Goal: Transaction & Acquisition: Download file/media

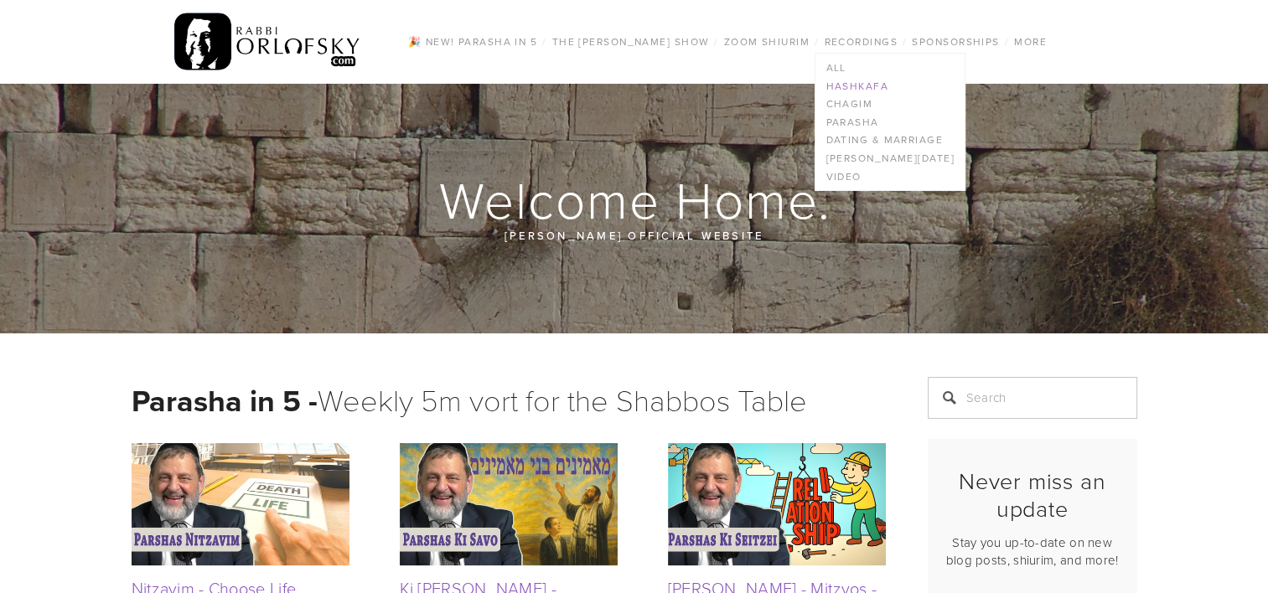
click at [839, 90] on link "Hashkafa" at bounding box center [889, 86] width 148 height 18
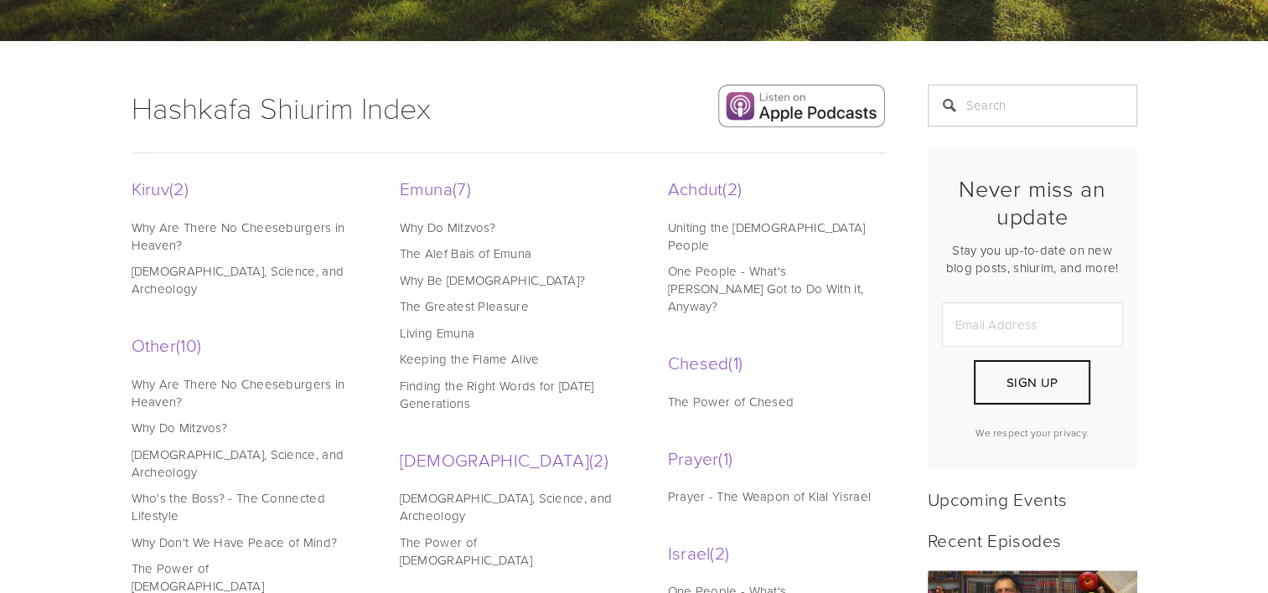
scroll to position [335, 0]
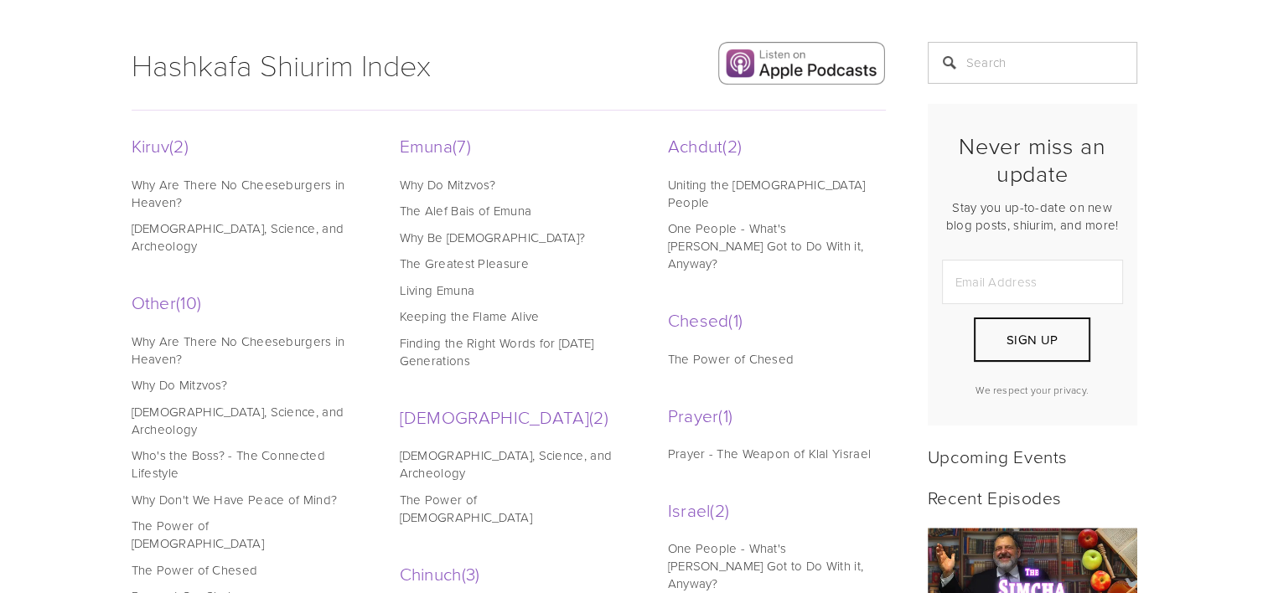
click at [282, 403] on link "[DEMOGRAPHIC_DATA], Science, and Archeology" at bounding box center [239, 420] width 214 height 35
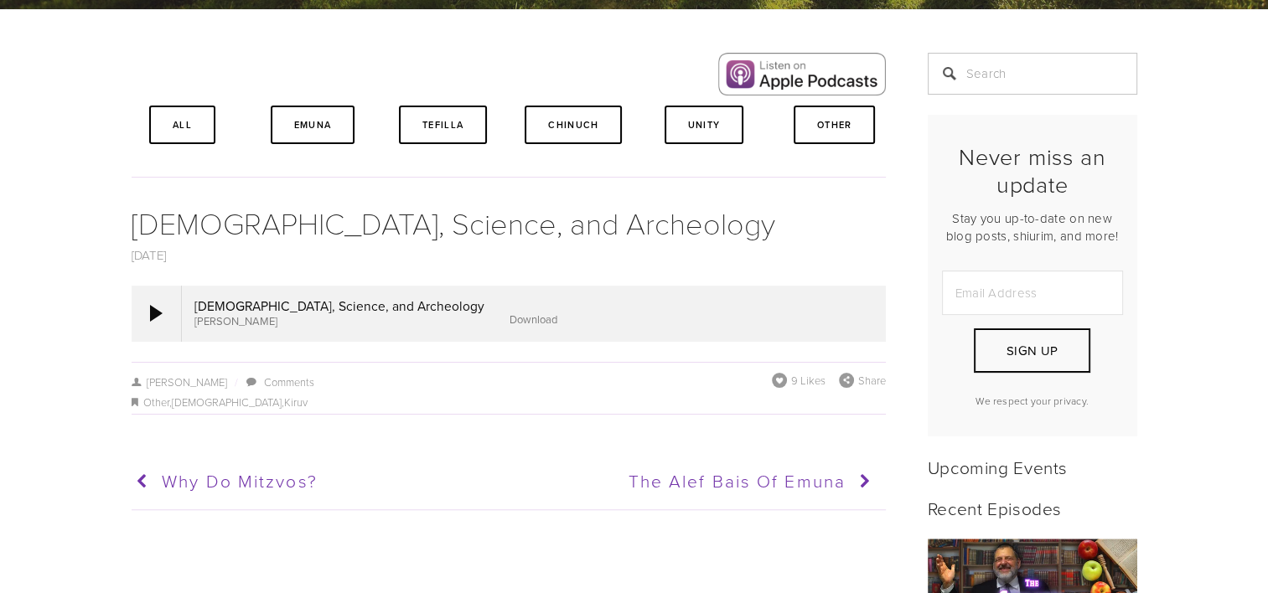
scroll to position [335, 0]
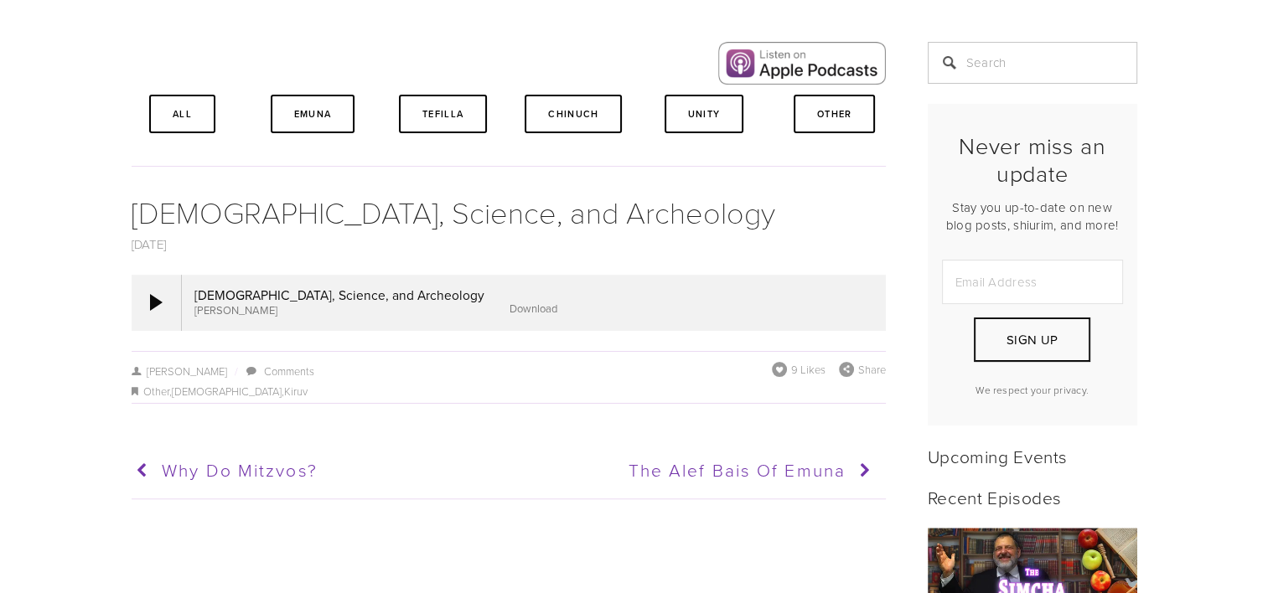
click at [509, 313] on link "Download" at bounding box center [533, 308] width 48 height 15
